Goal: Check status: Check status

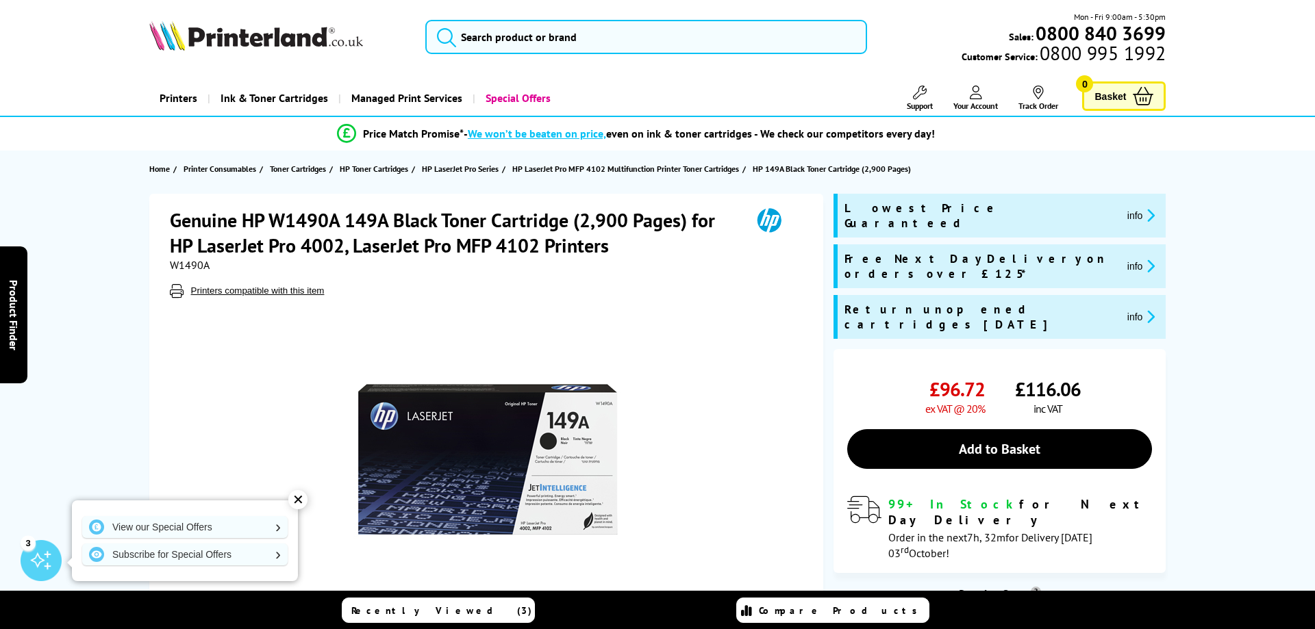
click at [977, 95] on icon at bounding box center [976, 93] width 12 height 14
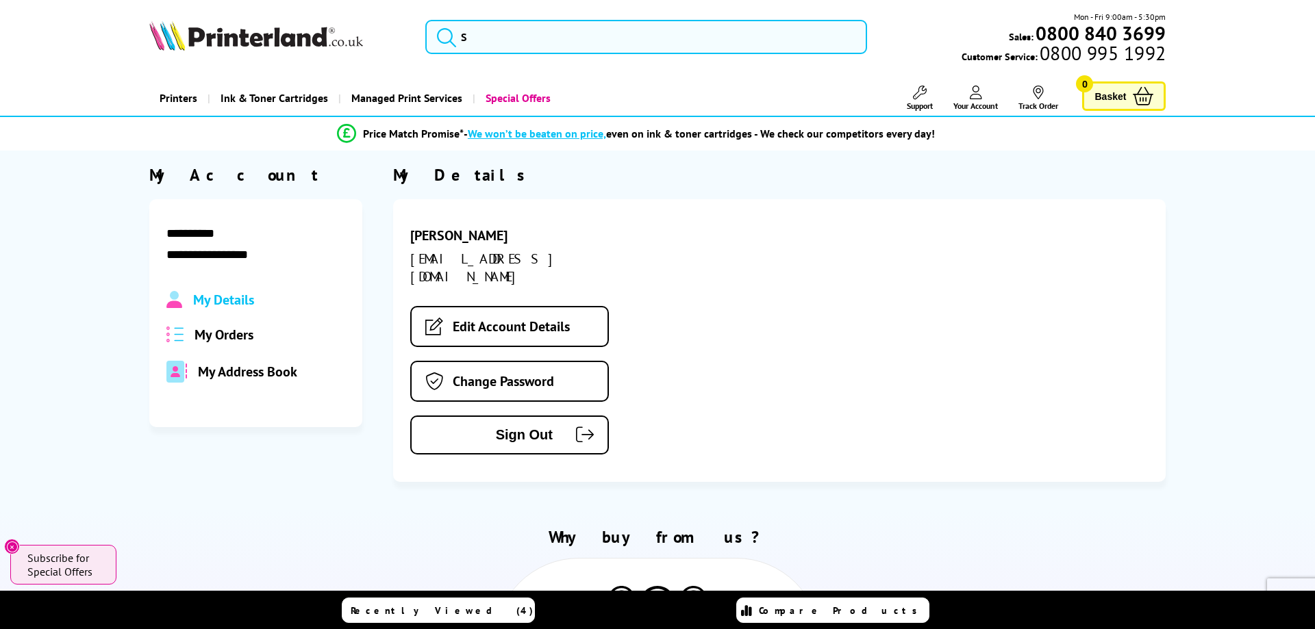
click at [221, 324] on div "My Details My Orders My Address Book" at bounding box center [255, 337] width 179 height 92
click at [220, 336] on span "My Orders" at bounding box center [224, 335] width 59 height 18
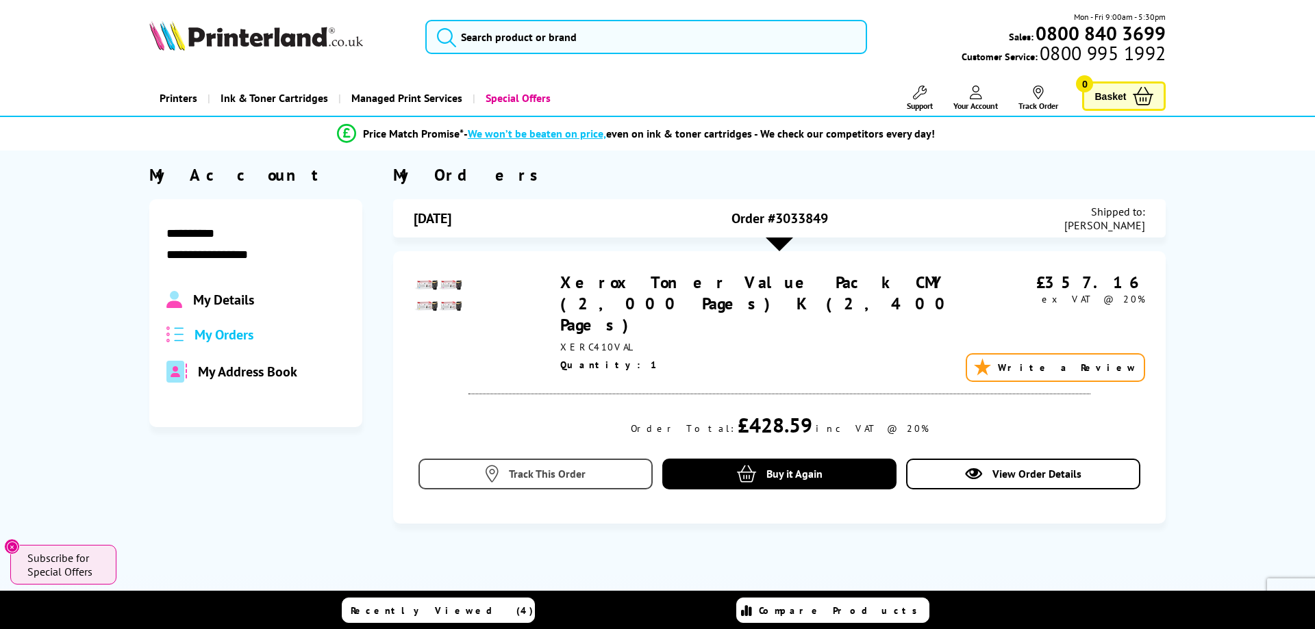
click at [558, 459] on link "Track This Order" at bounding box center [535, 474] width 234 height 31
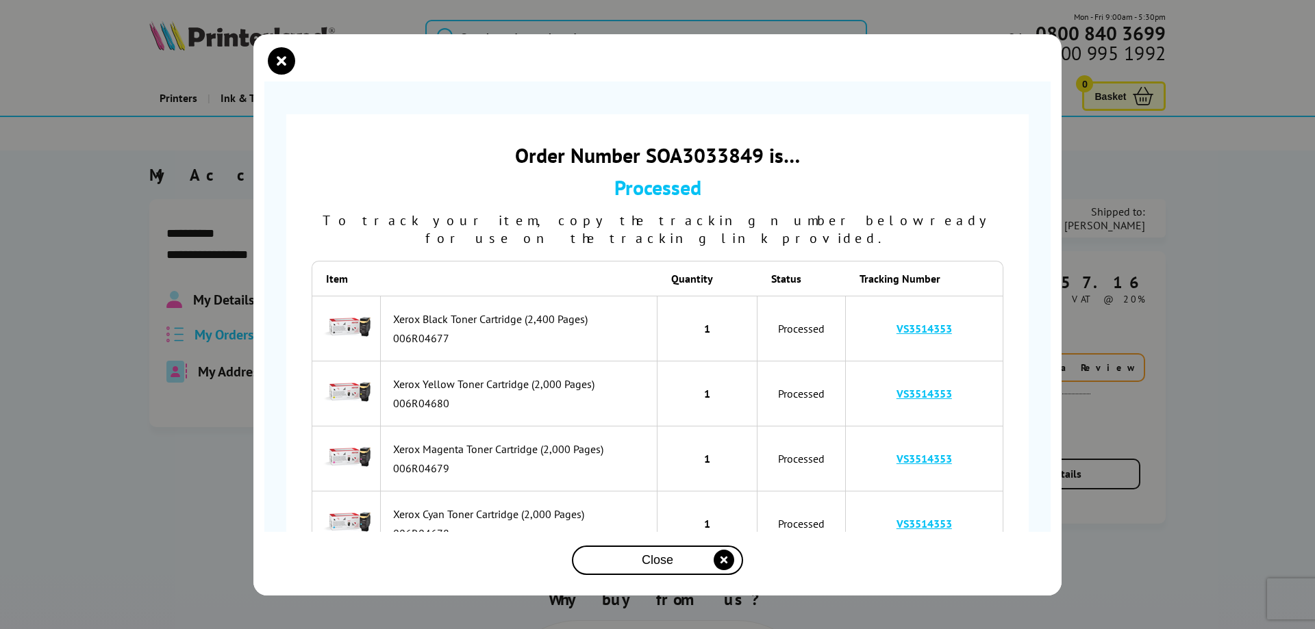
click at [947, 303] on td "VS3514353" at bounding box center [925, 329] width 158 height 66
click at [940, 322] on link "VS3514353" at bounding box center [923, 329] width 55 height 14
drag, startPoint x: 957, startPoint y: 317, endPoint x: 894, endPoint y: 316, distance: 63.7
click at [894, 316] on td "VS3514353" at bounding box center [925, 329] width 158 height 66
copy link "VS3514353"
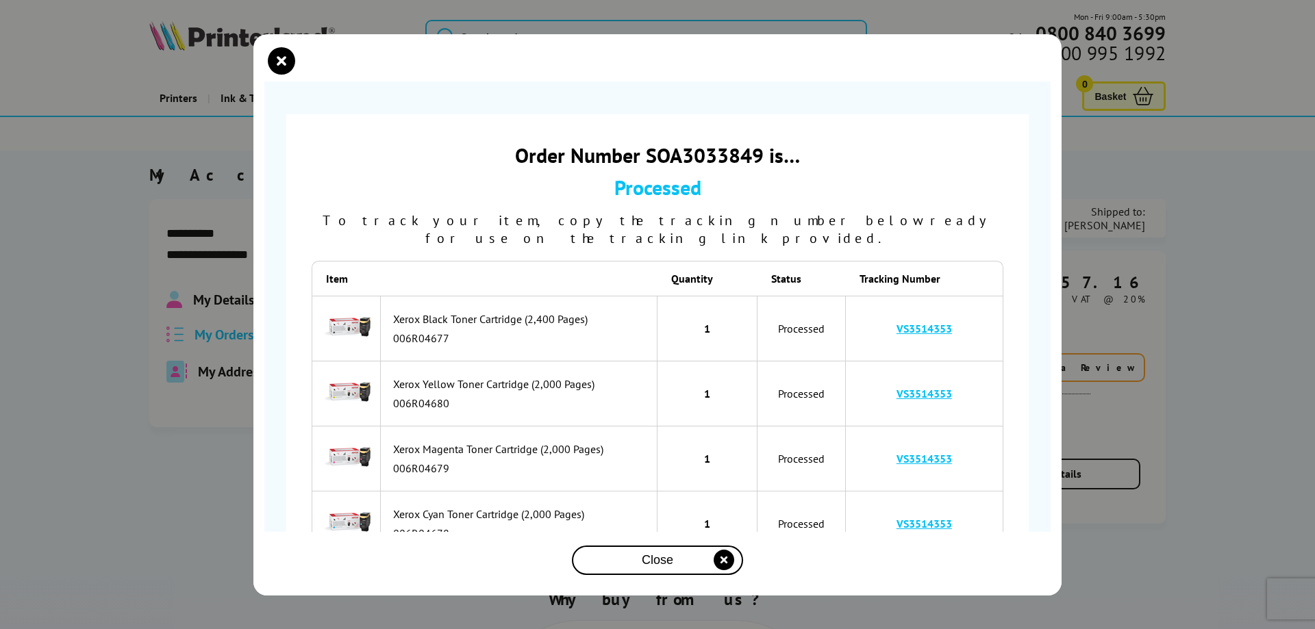
scroll to position [76, 0]
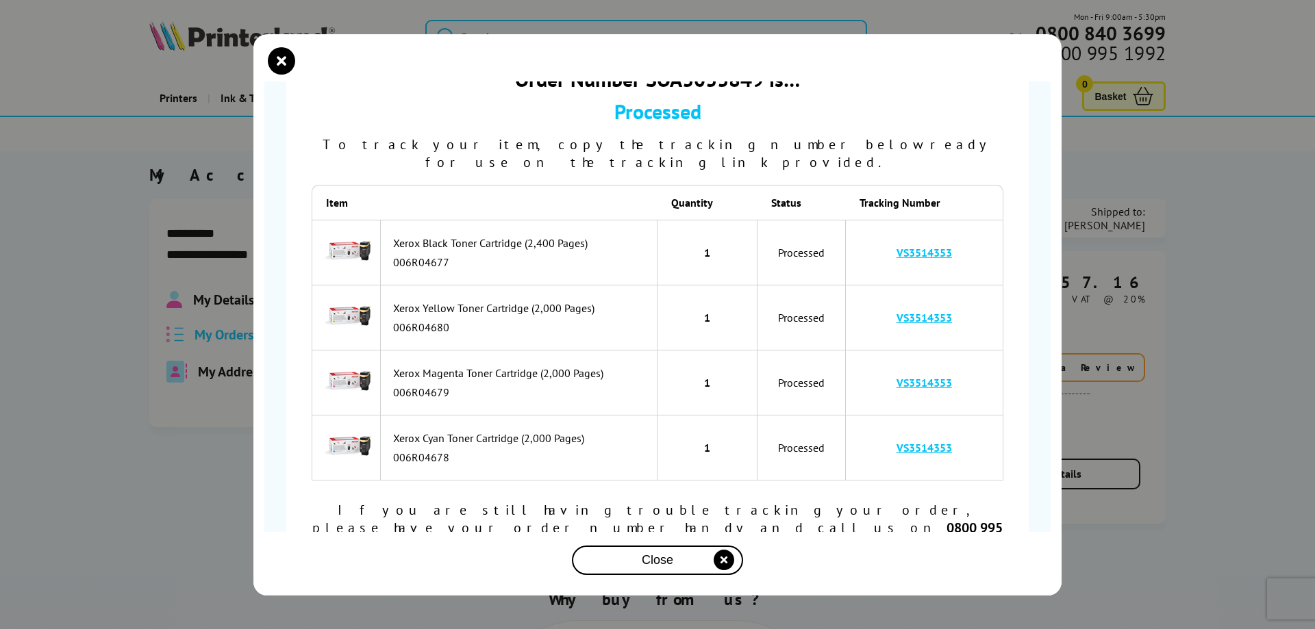
click at [938, 311] on link "VS3514353" at bounding box center [923, 318] width 55 height 14
